Goal: Information Seeking & Learning: Learn about a topic

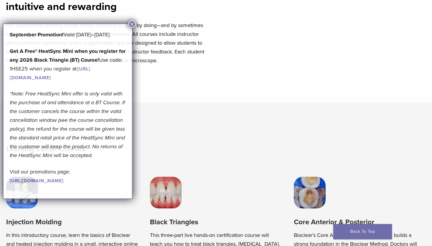
scroll to position [382, 0]
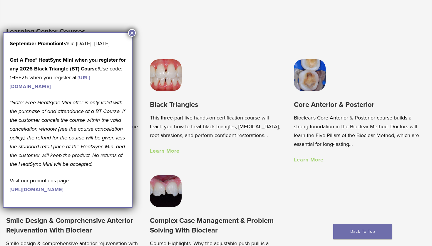
click at [136, 31] on h2 "Learning Center Courses" at bounding box center [112, 32] width 213 height 14
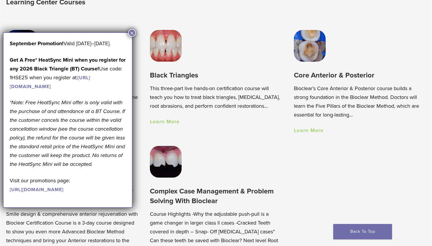
click at [130, 33] on button "×" at bounding box center [132, 33] width 8 height 8
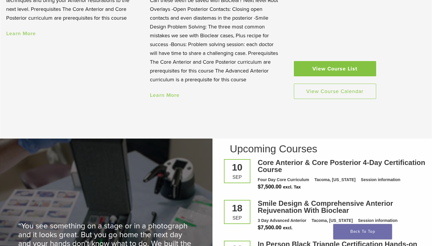
scroll to position [647, 0]
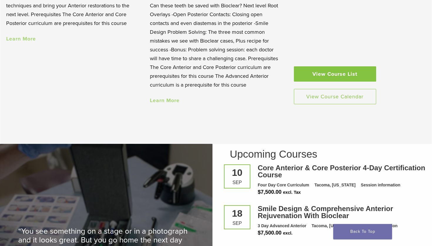
click at [340, 79] on link "View Course List" at bounding box center [335, 73] width 82 height 15
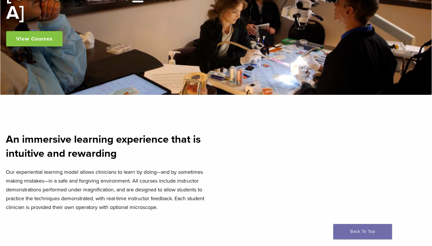
scroll to position [0, 0]
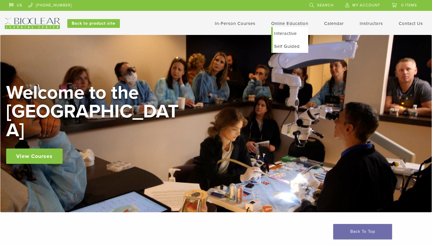
click at [286, 24] on link "Online Education" at bounding box center [289, 23] width 37 height 5
click at [286, 48] on link "Self Guided" at bounding box center [291, 46] width 36 height 13
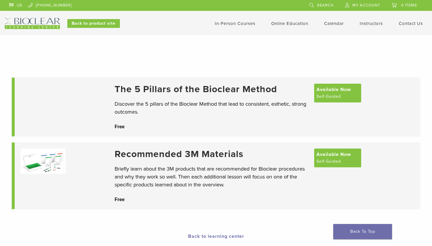
click at [289, 22] on link "Online Education" at bounding box center [289, 23] width 37 height 5
click at [288, 34] on link "Interactive" at bounding box center [291, 33] width 36 height 13
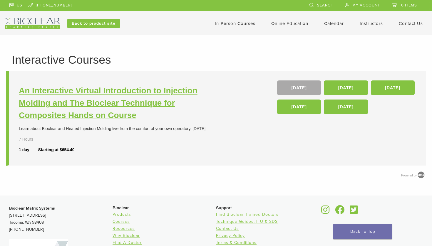
click at [112, 108] on h3 "An Interactive Virtual Introduction to Injection Molding and The Bioclear Techn…" at bounding box center [118, 103] width 199 height 37
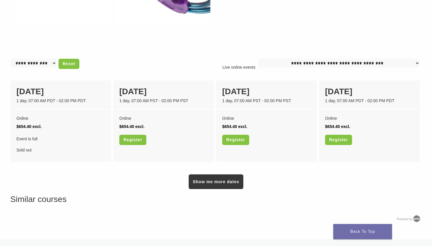
scroll to position [409, 0]
